Goal: Information Seeking & Learning: Learn about a topic

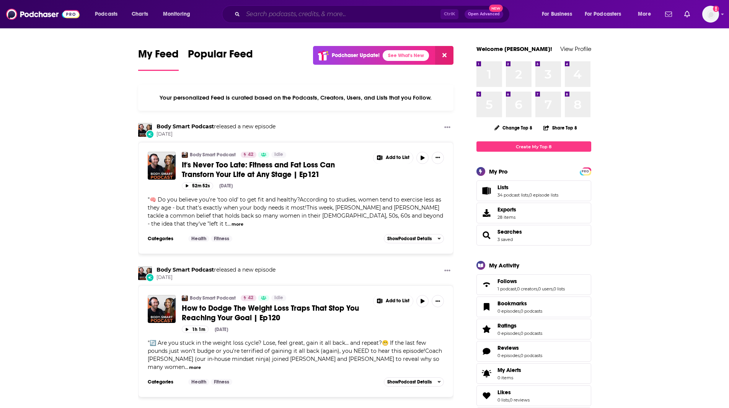
click at [274, 12] on input "Search podcasts, credits, & more..." at bounding box center [342, 14] width 198 height 12
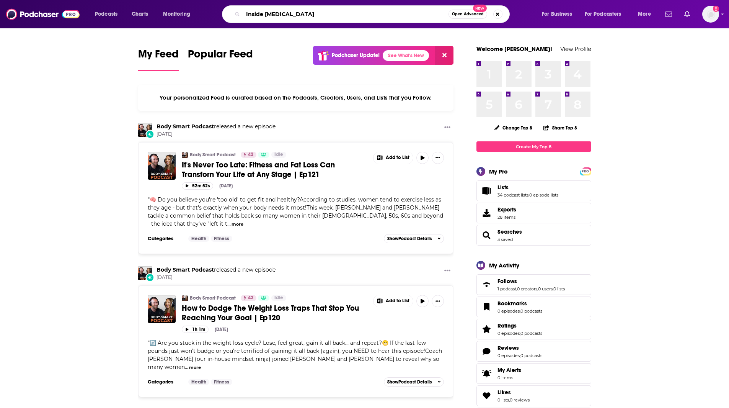
type input "Inside [MEDICAL_DATA]"
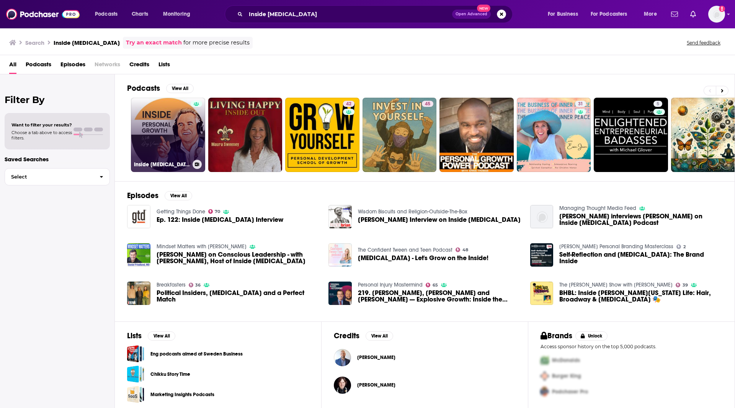
click at [168, 114] on link "Inside [MEDICAL_DATA] with [PERSON_NAME]" at bounding box center [168, 135] width 74 height 74
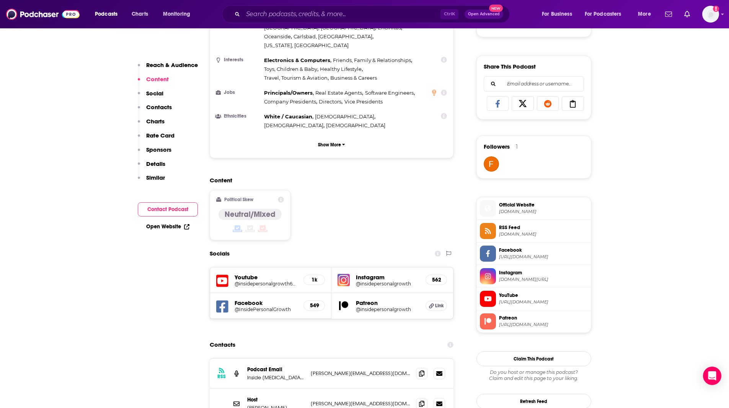
scroll to position [476, 0]
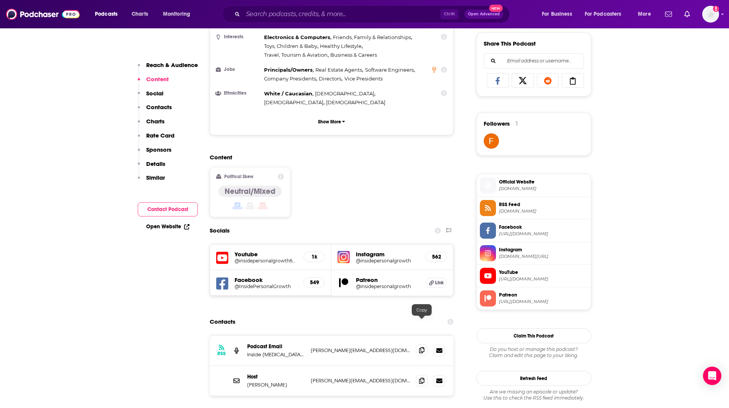
click at [422, 347] on icon at bounding box center [421, 350] width 5 height 6
click at [421, 377] on icon at bounding box center [421, 380] width 5 height 6
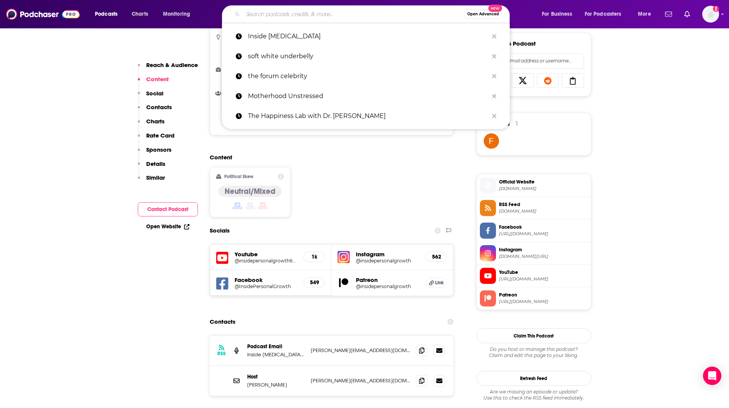
click at [262, 13] on input "Search podcasts, credits, & more..." at bounding box center [353, 14] width 221 height 12
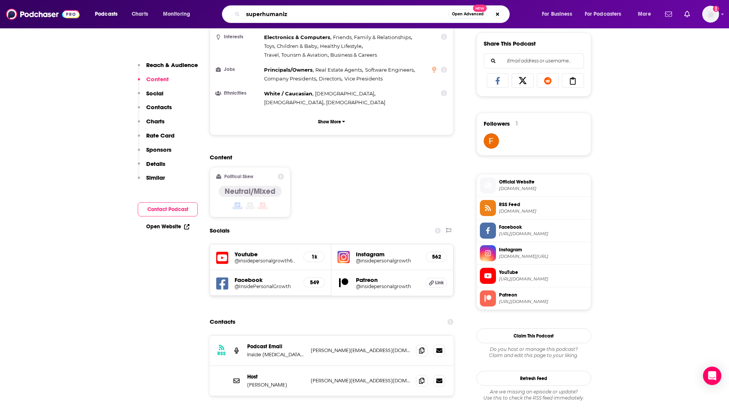
type input "superhumanize"
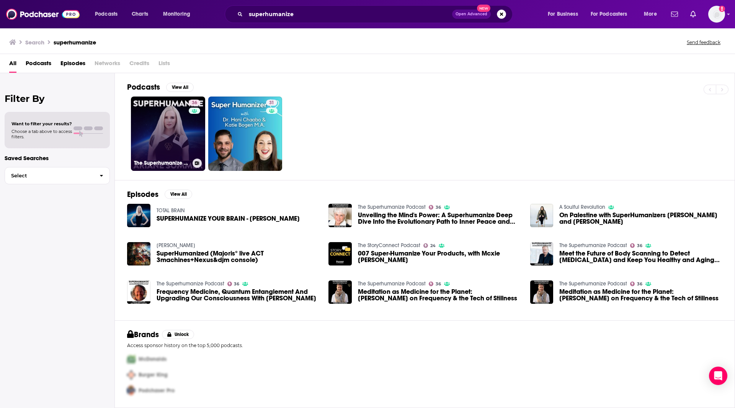
click at [154, 123] on link "36 The Superhumanize Podcast" at bounding box center [168, 133] width 74 height 74
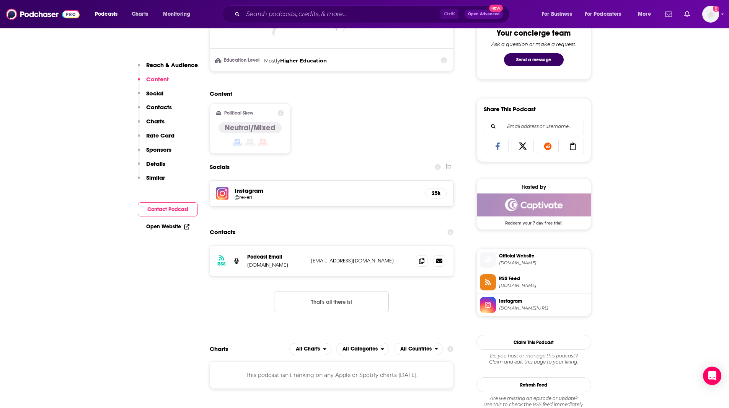
scroll to position [414, 0]
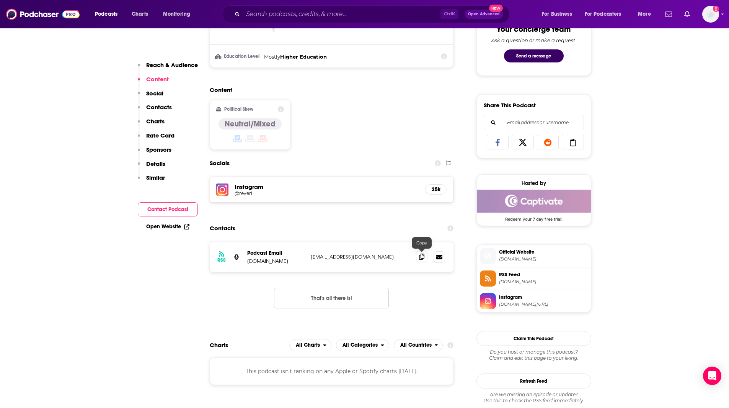
click at [422, 256] on icon at bounding box center [421, 256] width 5 height 6
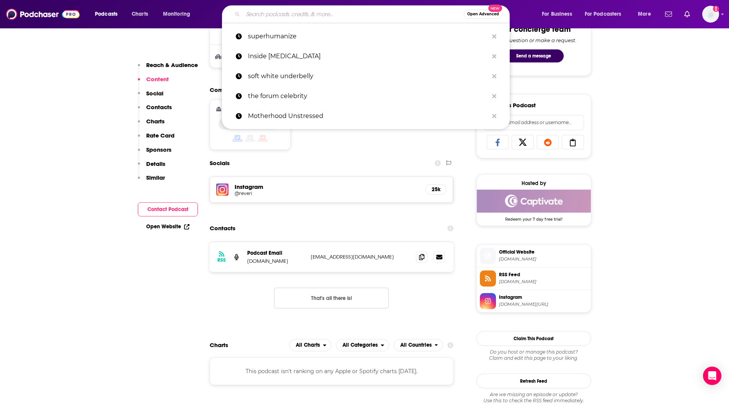
click at [277, 10] on input "Search podcasts, credits, & more..." at bounding box center [353, 14] width 221 height 12
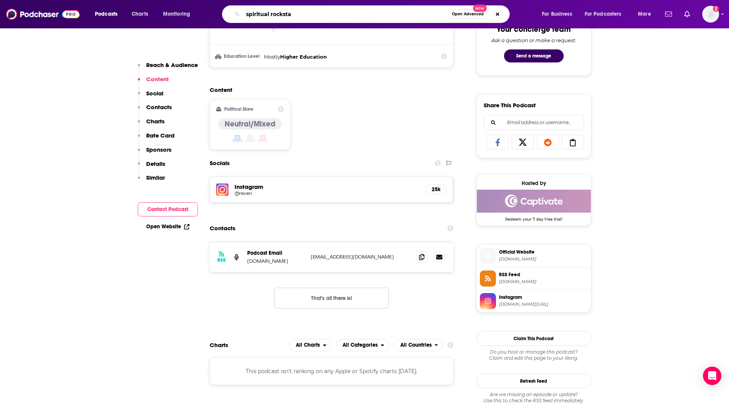
type input "spiritual rockstar"
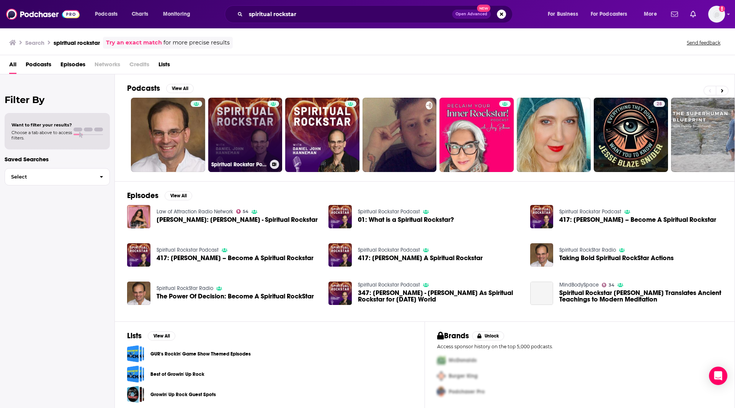
click at [236, 145] on link "Spiritual Rockstar Podcast" at bounding box center [245, 135] width 74 height 74
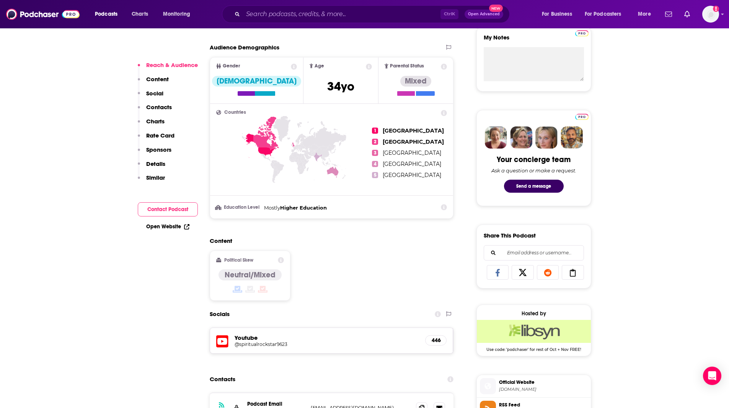
scroll to position [430, 0]
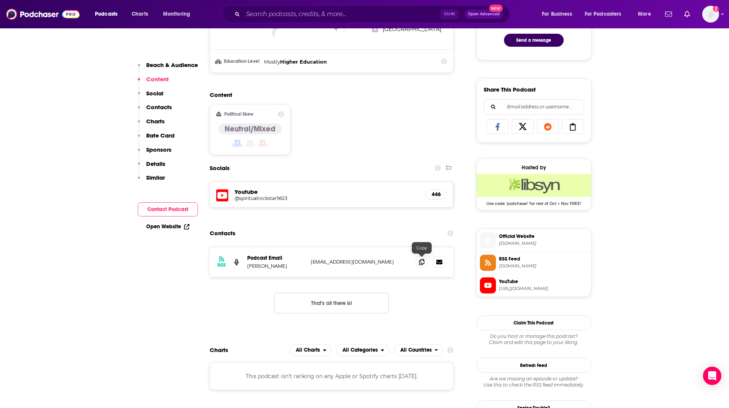
drag, startPoint x: 422, startPoint y: 263, endPoint x: 428, endPoint y: 270, distance: 9.2
click at [422, 261] on icon at bounding box center [421, 262] width 5 height 6
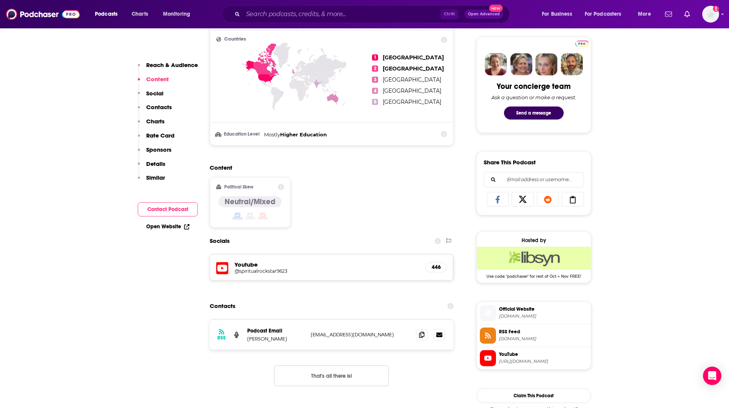
scroll to position [0, 0]
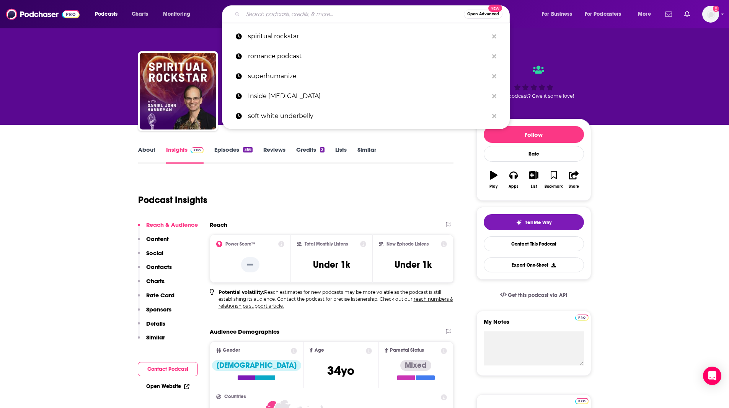
click at [308, 13] on input "Search podcasts, credits, & more..." at bounding box center [353, 14] width 221 height 12
paste input "Inspired Conversations with [PERSON_NAME]"
type input "Inspired Conversations with [PERSON_NAME]"
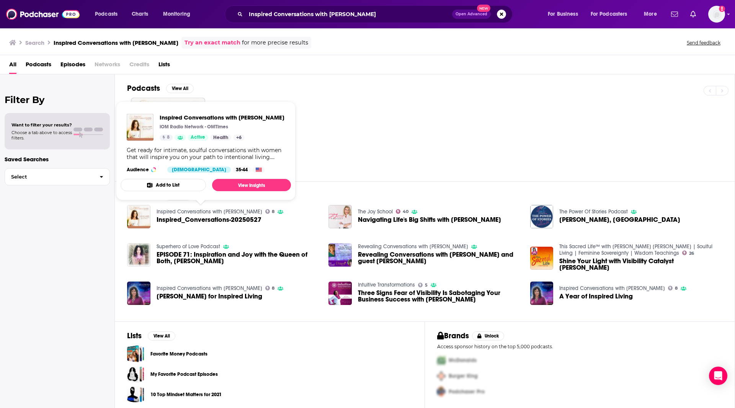
click at [356, 121] on div "8" at bounding box center [431, 135] width 608 height 74
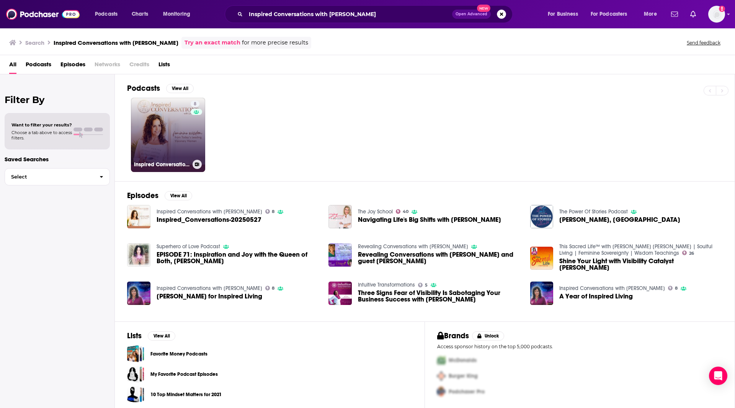
click at [174, 118] on link "8 Inspired Conversations with [PERSON_NAME]" at bounding box center [168, 135] width 74 height 74
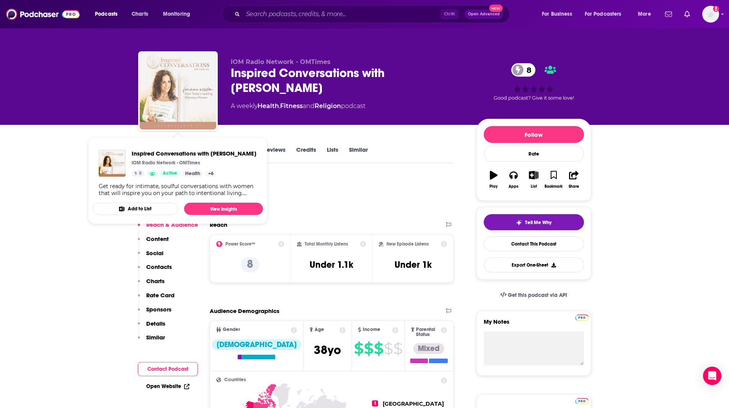
click at [172, 124] on img "Inspired Conversations with Linda Joy" at bounding box center [178, 91] width 77 height 77
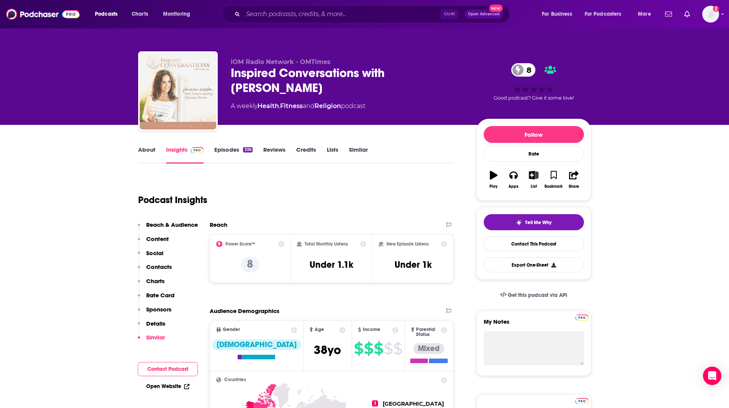
click at [168, 90] on img "Inspired Conversations with Linda Joy" at bounding box center [178, 91] width 77 height 77
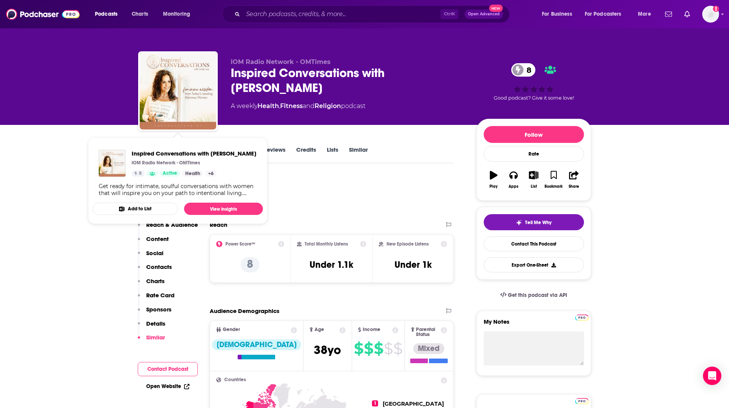
click at [342, 187] on div "Podcast Insights" at bounding box center [293, 195] width 310 height 39
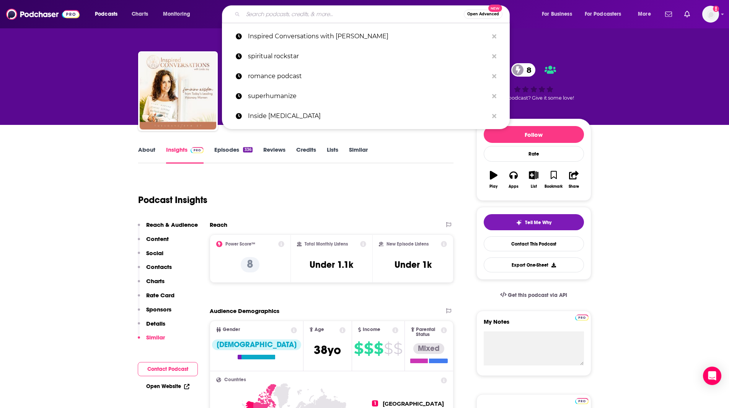
click at [290, 18] on input "Search podcasts, credits, & more..." at bounding box center [353, 14] width 221 height 12
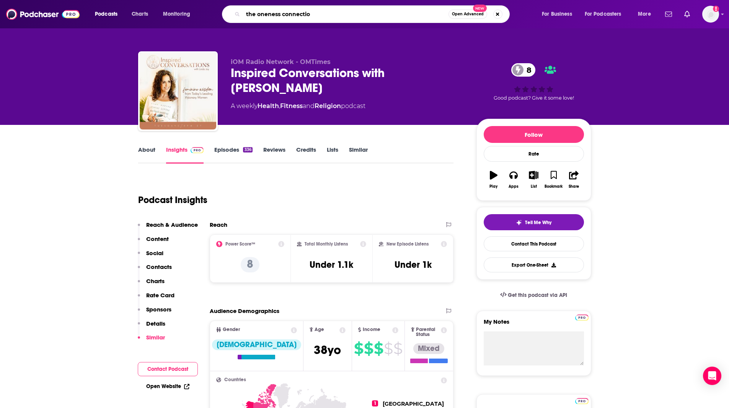
type input "the oneness connection"
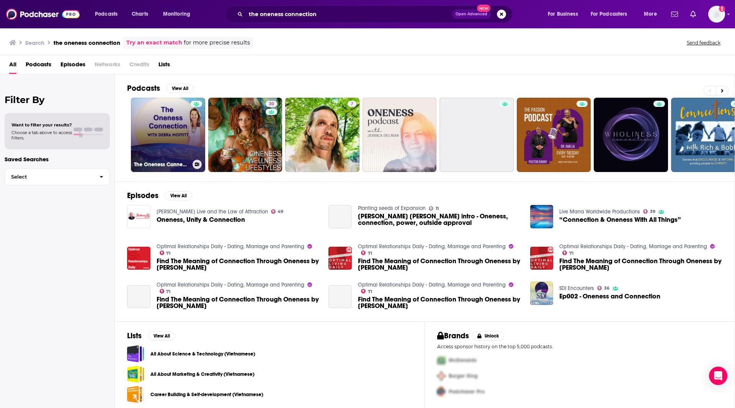
click at [155, 140] on link "The Oneness Connection with [PERSON_NAME]" at bounding box center [168, 135] width 74 height 74
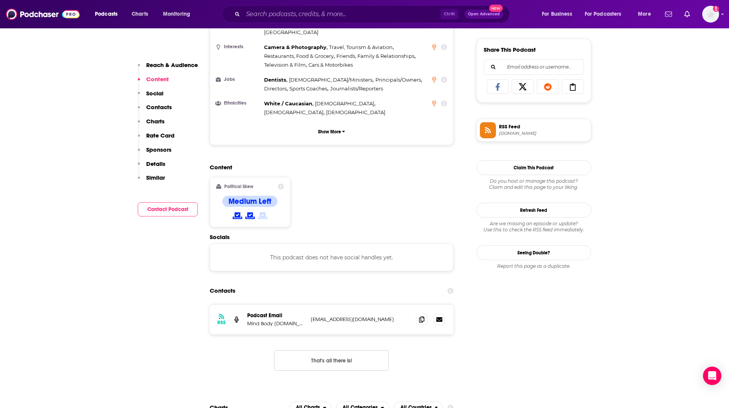
scroll to position [443, 0]
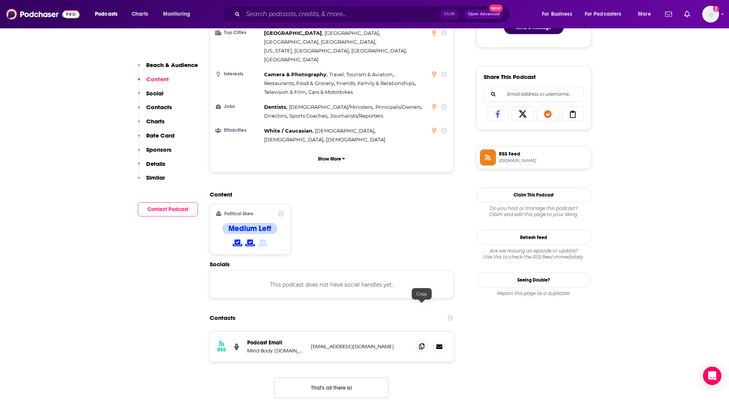
click at [421, 343] on icon at bounding box center [421, 346] width 5 height 6
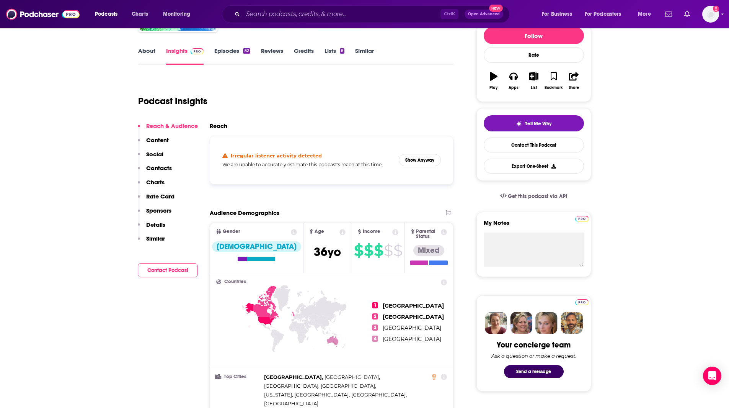
scroll to position [0, 0]
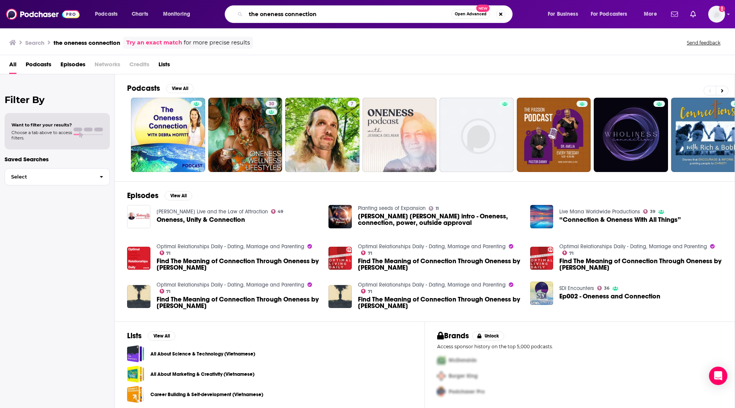
drag, startPoint x: 346, startPoint y: 17, endPoint x: 182, endPoint y: 0, distance: 165.1
click at [182, 0] on div "Podcasts Charts Monitoring the oneness connection Open Advanced New For Busines…" at bounding box center [367, 14] width 735 height 28
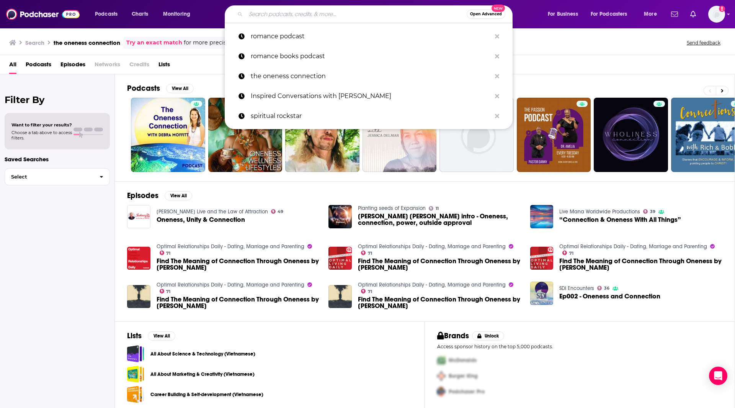
paste input "LIVE FROM BED with [PERSON_NAME]"
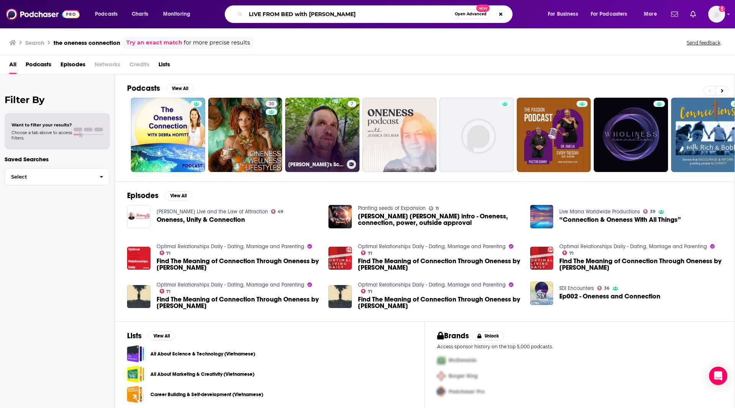
type input "LIVE FROM BED with [PERSON_NAME]"
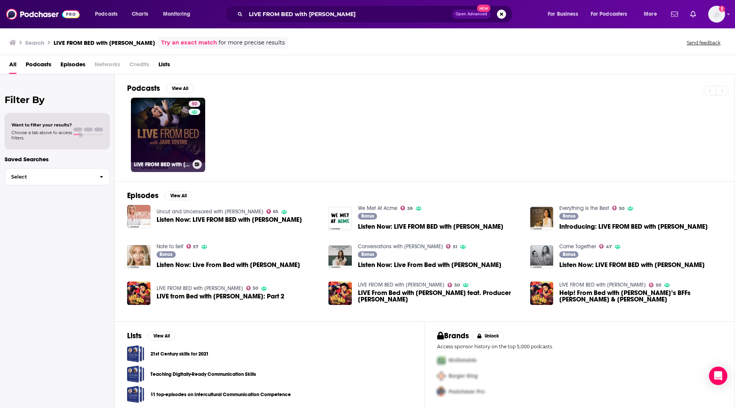
click at [168, 124] on link "50 LIVE FROM BED with [PERSON_NAME]" at bounding box center [168, 135] width 74 height 74
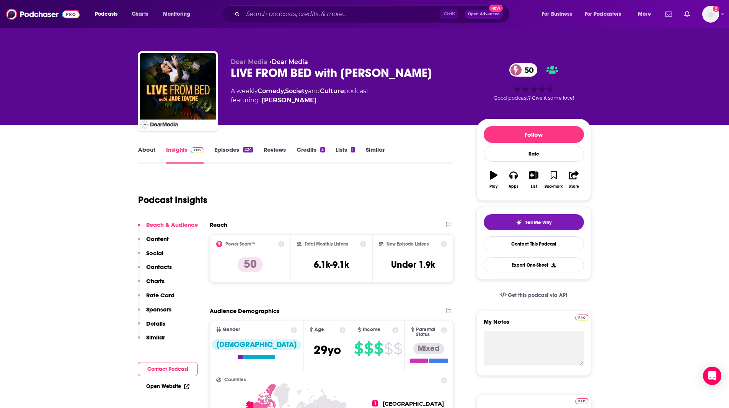
click at [729, 50] on div "Dear Media • Dear Media LIVE FROM BED with [PERSON_NAME] 50 A weekly Comedy , S…" at bounding box center [364, 62] width 729 height 125
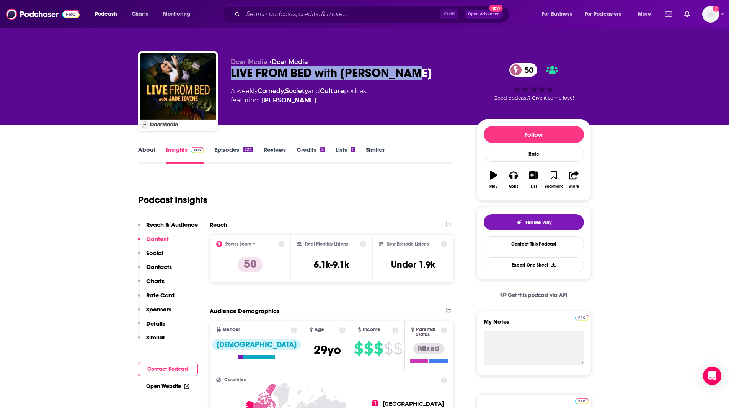
drag, startPoint x: 409, startPoint y: 71, endPoint x: 234, endPoint y: 72, distance: 175.0
click at [231, 72] on div "LIVE FROM BED with [PERSON_NAME] 50" at bounding box center [348, 72] width 234 height 15
drag, startPoint x: 238, startPoint y: 73, endPoint x: 242, endPoint y: 75, distance: 4.3
copy h2 "LIVE FROM BED with [PERSON_NAME]"
